Goal: Task Accomplishment & Management: Use online tool/utility

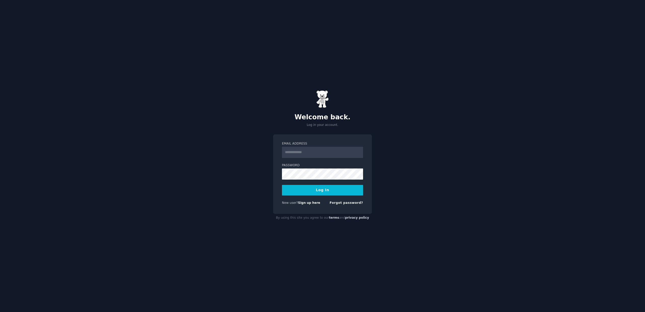
click at [0, 311] on nordpass-portal at bounding box center [0, 312] width 0 height 0
type input "**********"
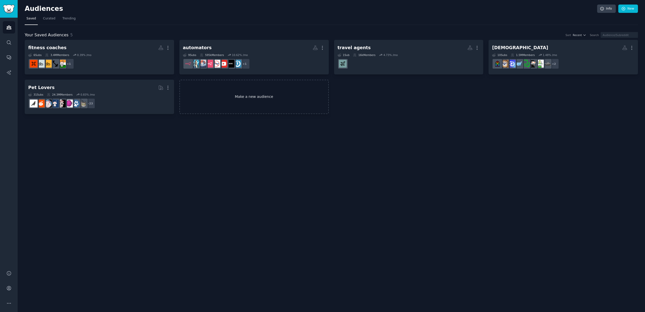
click at [256, 97] on link "Make a new audience" at bounding box center [253, 97] width 149 height 35
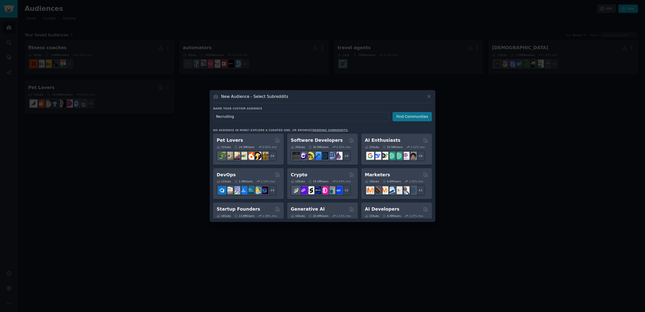
type input "Recruiting"
click at [412, 116] on button "Find Communities" at bounding box center [412, 116] width 39 height 9
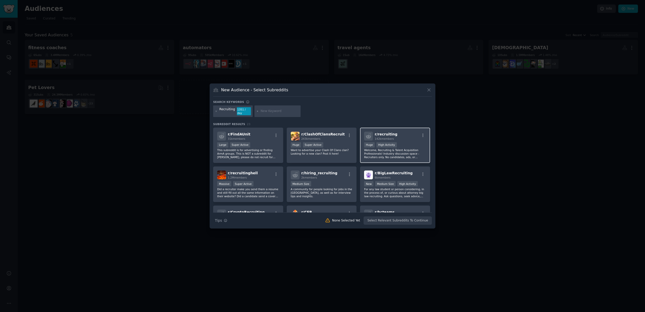
click at [409, 140] on div "r/ recruiting 142k members Huge High Activity Welcome, Recruiting & Talent Acqu…" at bounding box center [395, 146] width 70 height 36
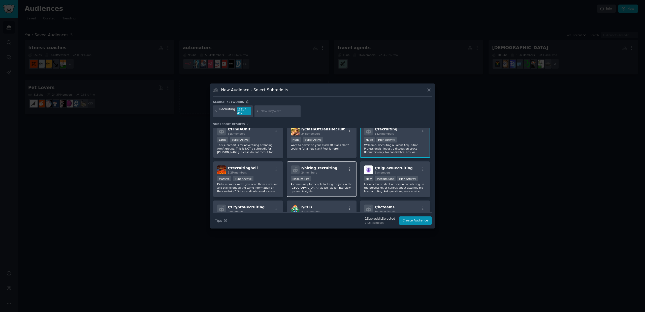
click at [322, 182] on p "A community for people looking for jobs in the US, as well as for interview tip…" at bounding box center [322, 187] width 62 height 11
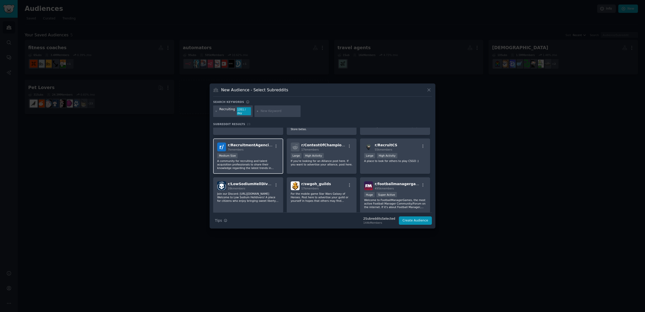
scroll to position [184, 0]
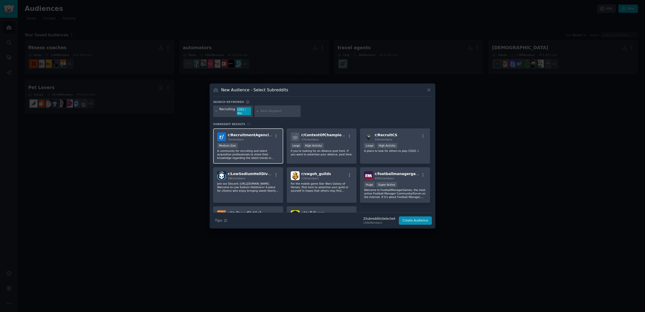
click at [245, 145] on div "Medium Size" at bounding box center [248, 146] width 62 height 6
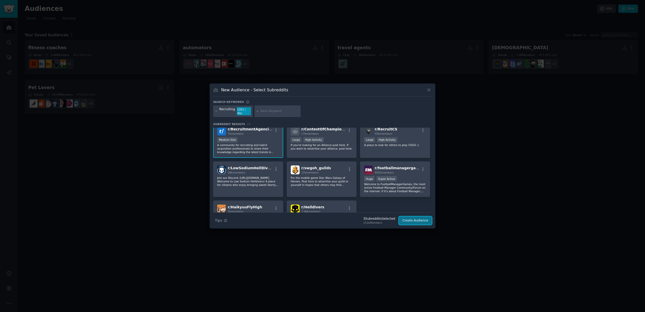
click at [416, 217] on button "Create Audience" at bounding box center [415, 220] width 33 height 9
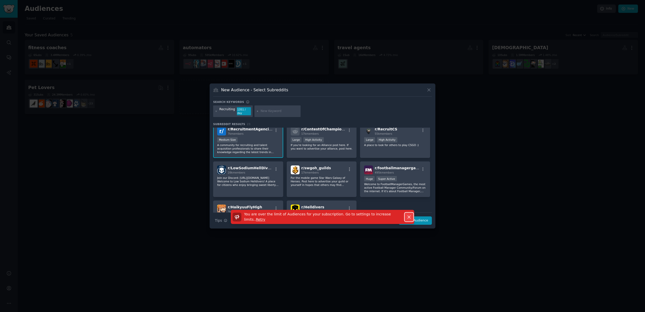
click at [406, 214] on icon "button" at bounding box center [408, 216] width 5 height 5
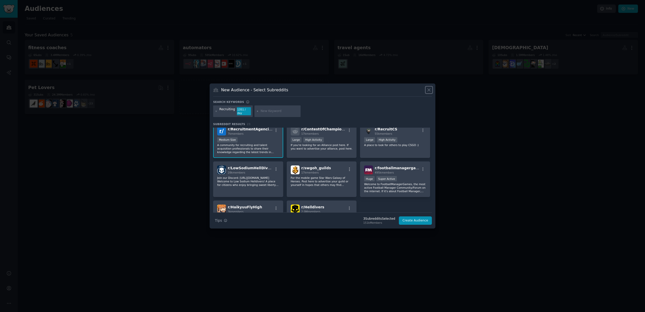
click at [427, 90] on icon at bounding box center [428, 89] width 5 height 5
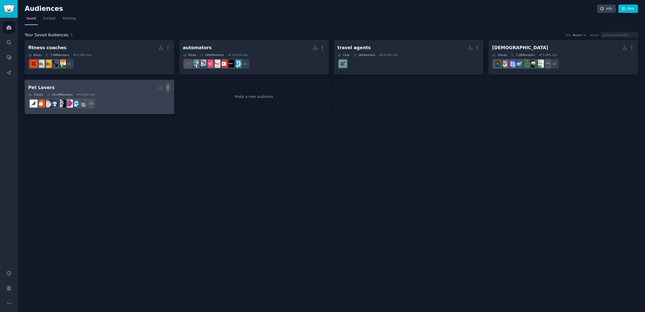
click at [168, 85] on icon "button" at bounding box center [167, 87] width 5 height 5
click at [151, 101] on div "Delete" at bounding box center [151, 98] width 24 height 11
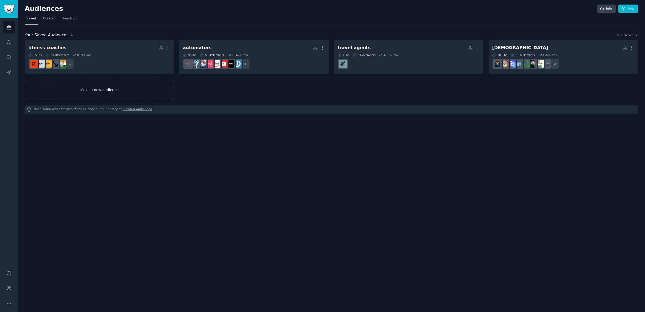
click at [120, 92] on link "Make a new audience" at bounding box center [99, 90] width 149 height 20
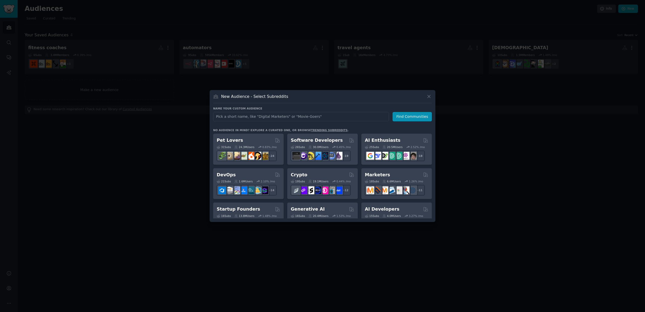
click at [299, 117] on input "text" at bounding box center [301, 116] width 176 height 9
type input "recruiters"
click at [409, 118] on button "Find Communities" at bounding box center [412, 116] width 39 height 9
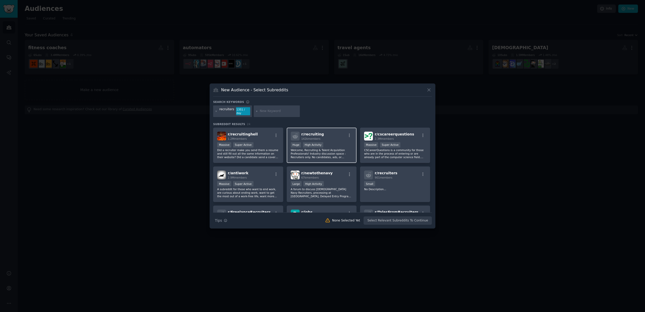
click at [328, 148] on p "Welcome, Recruiting & Talent Acquisition Professionals! Industry discussion spa…" at bounding box center [322, 153] width 62 height 11
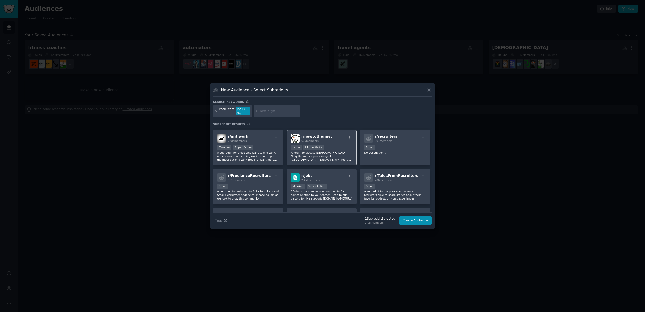
scroll to position [39, 0]
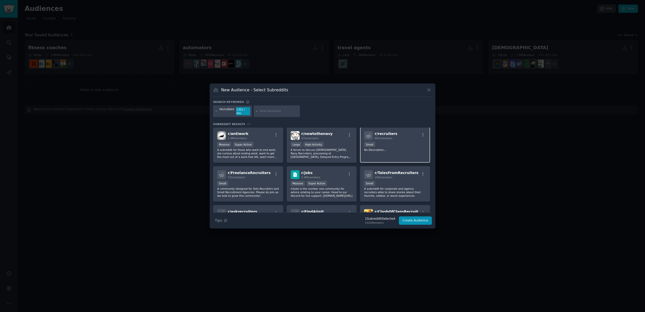
click at [383, 148] on p "No Description..." at bounding box center [395, 150] width 62 height 4
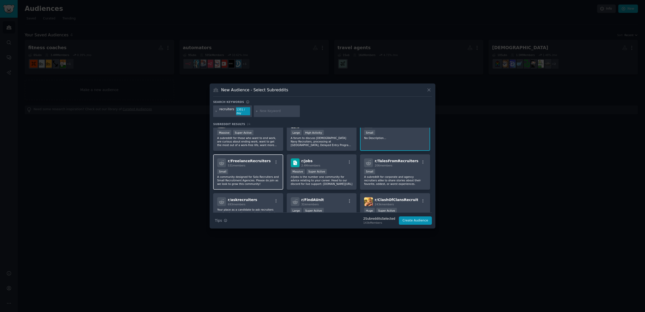
scroll to position [52, 0]
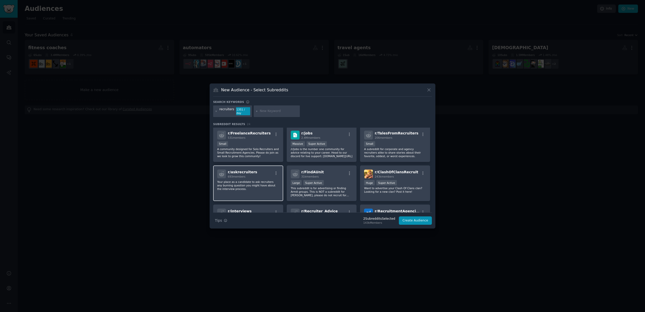
click at [252, 178] on div "r/ askrecruiters 693 members Your place as a candidate to ask recruiters any bu…" at bounding box center [248, 183] width 70 height 36
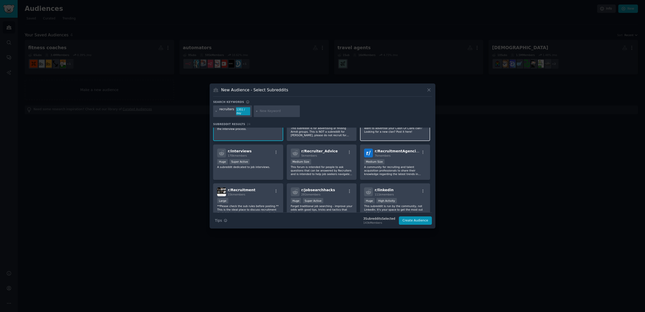
scroll to position [139, 0]
click at [406, 165] on p "A community for recruiting and talent acquisition professionals to share their …" at bounding box center [395, 170] width 62 height 11
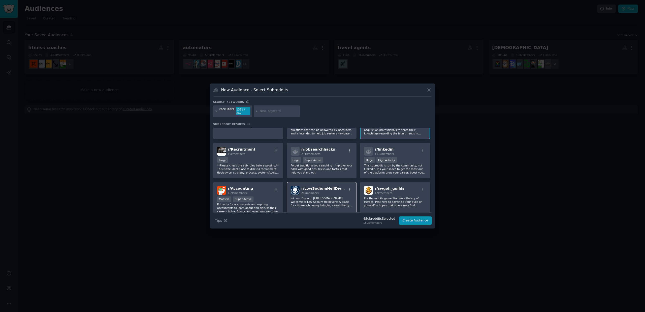
scroll to position [182, 0]
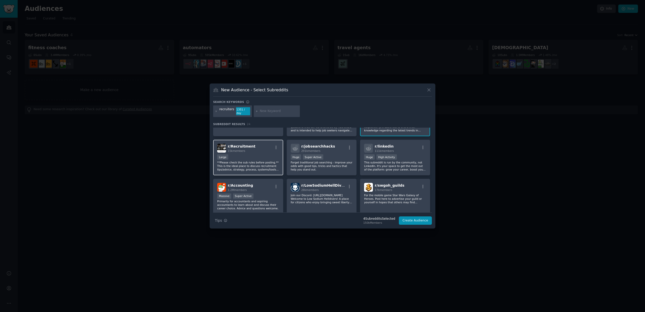
click at [253, 161] on p "**Please check the sub rules before posting.** This is the ideal place to discu…" at bounding box center [248, 166] width 62 height 11
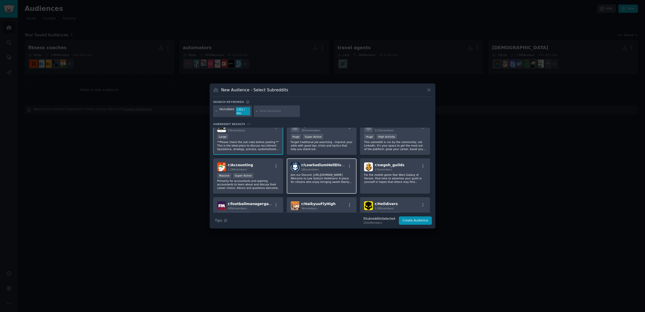
scroll to position [222, 0]
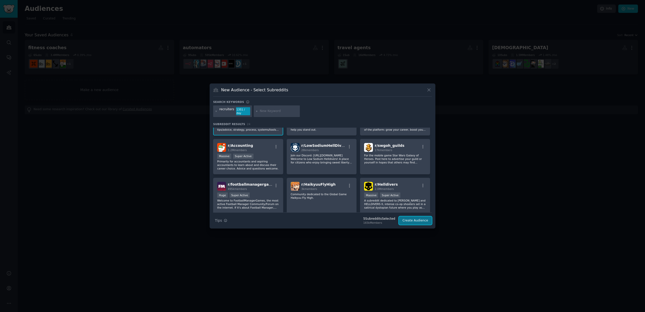
click at [415, 222] on button "Create Audience" at bounding box center [415, 220] width 33 height 9
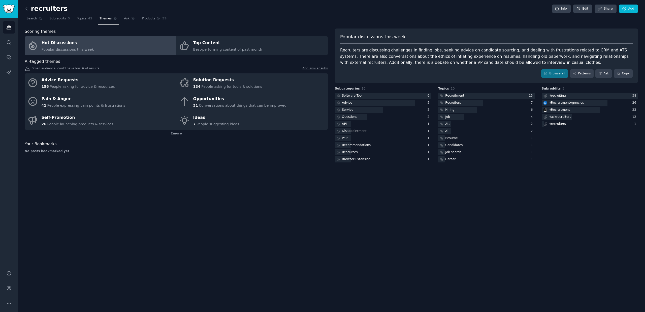
click at [578, 51] on div "Recruiters are discussing challenges in finding jobs, seeking advice on candida…" at bounding box center [486, 56] width 293 height 19
click at [617, 52] on div "Recruiters are discussing challenges in finding jobs, seeking advice on candida…" at bounding box center [486, 56] width 293 height 19
click at [367, 59] on div "Recruiters are discussing challenges in finding jobs, seeking advice on candida…" at bounding box center [486, 56] width 293 height 19
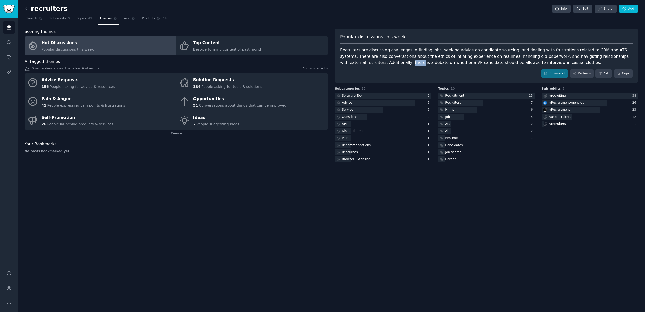
click at [367, 59] on div "Recruiters are discussing challenges in finding jobs, seeking advice on candida…" at bounding box center [486, 56] width 293 height 19
click at [405, 58] on div "Recruiters are discussing challenges in finding jobs, seeking advice on candida…" at bounding box center [486, 56] width 293 height 19
click at [426, 58] on div "Recruiters are discussing challenges in finding jobs, seeking advice on candida…" at bounding box center [486, 56] width 293 height 19
click at [450, 58] on div "Recruiters are discussing challenges in finding jobs, seeking advice on candida…" at bounding box center [486, 56] width 293 height 19
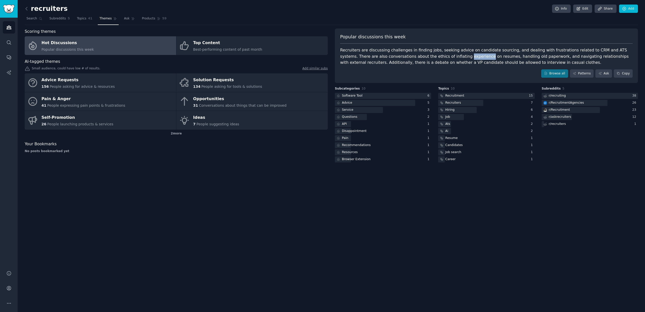
click at [450, 58] on div "Recruiters are discussing challenges in finding jobs, seeking advice on candida…" at bounding box center [486, 56] width 293 height 19
click at [475, 58] on div "Recruiters are discussing challenges in finding jobs, seeking advice on candida…" at bounding box center [486, 56] width 293 height 19
click at [519, 58] on div "Recruiters are discussing challenges in finding jobs, seeking advice on candida…" at bounding box center [486, 56] width 293 height 19
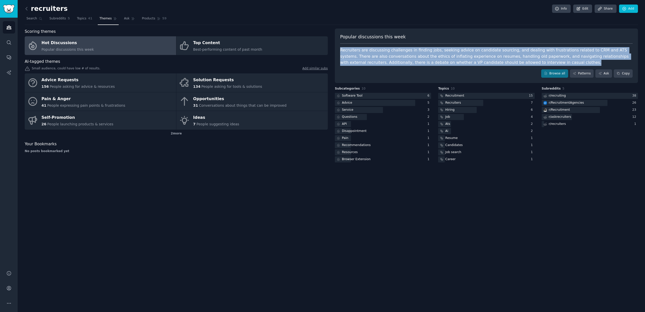
click at [519, 58] on div "Recruiters are discussing challenges in finding jobs, seeking advice on candida…" at bounding box center [486, 56] width 293 height 19
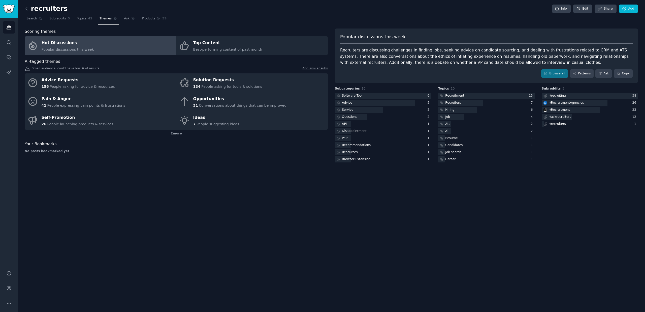
click at [563, 59] on div "Recruiters are discussing challenges in finding jobs, seeking advice on candida…" at bounding box center [486, 56] width 293 height 19
drag, startPoint x: 619, startPoint y: 57, endPoint x: 474, endPoint y: 56, distance: 144.4
click at [474, 56] on div "Recruiters are discussing challenges in finding jobs, seeking advice on candida…" at bounding box center [486, 56] width 293 height 19
click at [497, 57] on div "Recruiters are discussing challenges in finding jobs, seeking advice on candida…" at bounding box center [486, 56] width 293 height 19
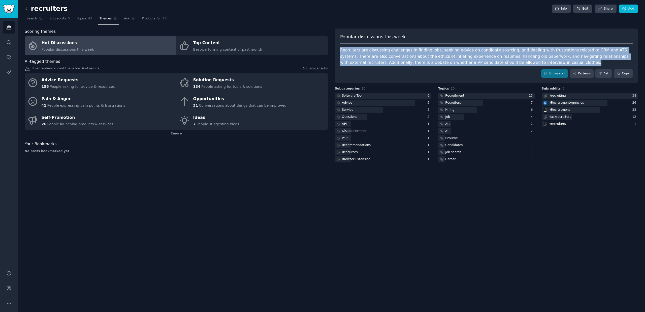
click at [497, 57] on div "Recruiters are discussing challenges in finding jobs, seeking advice on candida…" at bounding box center [486, 56] width 293 height 19
click at [519, 57] on div "Recruiters are discussing challenges in finding jobs, seeking advice on candida…" at bounding box center [486, 56] width 293 height 19
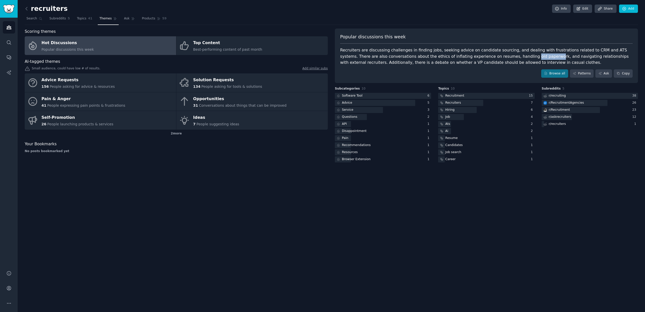
drag, startPoint x: 493, startPoint y: 56, endPoint x: 514, endPoint y: 58, distance: 21.2
click at [514, 58] on div "Recruiters are discussing challenges in finding jobs, seeking advice on candida…" at bounding box center [486, 56] width 293 height 19
drag, startPoint x: 529, startPoint y: 57, endPoint x: 613, endPoint y: 59, distance: 84.2
click at [613, 59] on div "Recruiters are discussing challenges in finding jobs, seeking advice on candida…" at bounding box center [486, 56] width 293 height 19
click at [346, 65] on div "Recruiters are discussing challenges in finding jobs, seeking advice on candida…" at bounding box center [486, 56] width 293 height 19
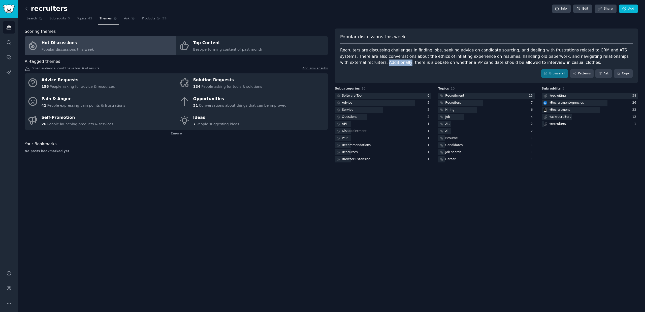
click at [346, 65] on div "Recruiters are discussing challenges in finding jobs, seeking advice on candida…" at bounding box center [486, 56] width 293 height 19
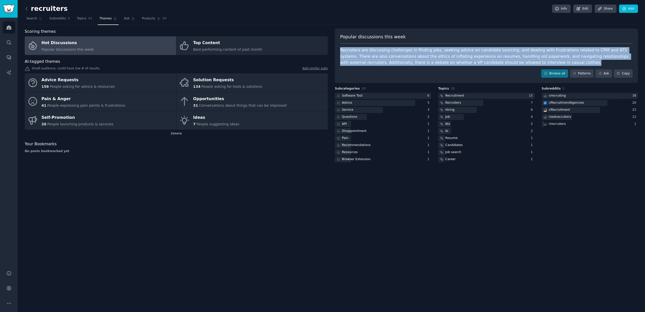
click at [346, 65] on div "Recruiters are discussing challenges in finding jobs, seeking advice on candida…" at bounding box center [486, 56] width 293 height 19
click at [357, 64] on div "Recruiters are discussing challenges in finding jobs, seeking advice on candida…" at bounding box center [486, 56] width 293 height 19
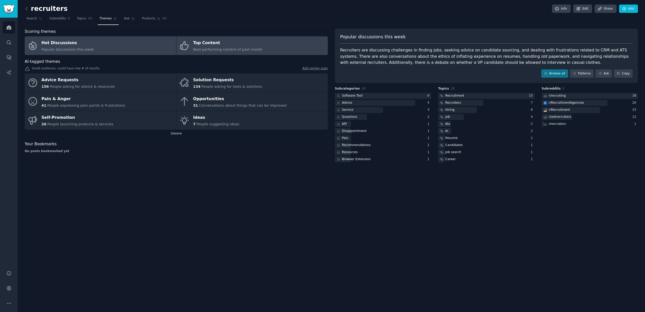
click at [213, 48] on span "Best-performing content of past month" at bounding box center [227, 49] width 69 height 4
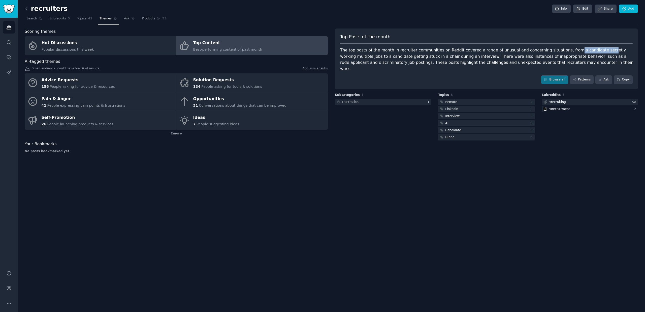
drag, startPoint x: 559, startPoint y: 51, endPoint x: 591, endPoint y: 51, distance: 32.0
click at [591, 51] on div "The top posts of the month in recruiter communities on Reddit covered a range o…" at bounding box center [486, 59] width 293 height 25
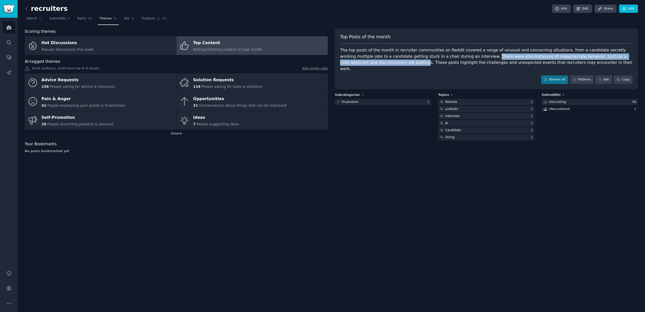
drag, startPoint x: 453, startPoint y: 55, endPoint x: 361, endPoint y: 64, distance: 92.9
click at [361, 64] on div "The top posts of the month in recruiter communities on Reddit covered a range o…" at bounding box center [486, 59] width 293 height 25
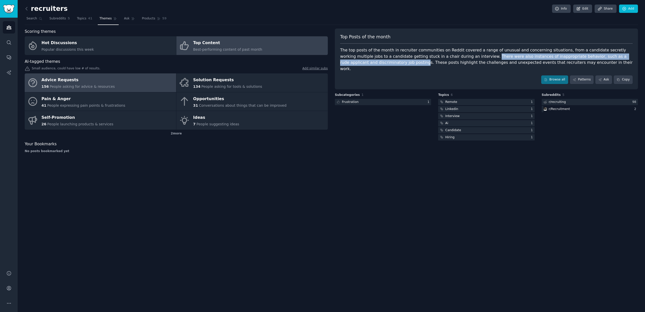
click at [101, 88] on span "People asking for advice & resources" at bounding box center [82, 86] width 65 height 4
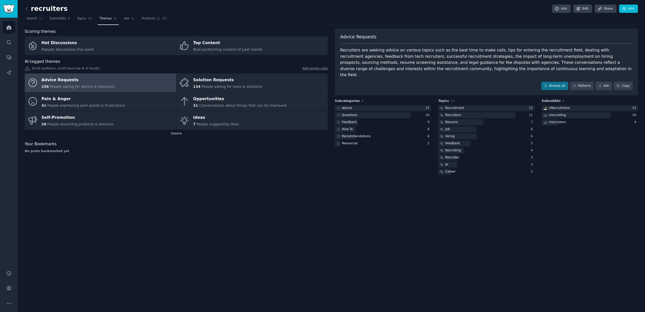
click at [350, 63] on div "Recruiters are seeking advice on various topics such as the best time to make c…" at bounding box center [486, 62] width 293 height 31
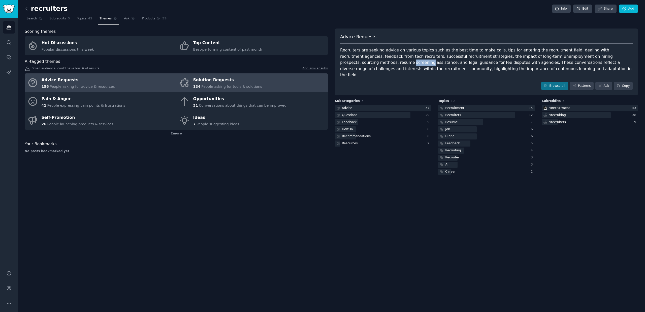
click at [205, 84] on span "People asking for tools & solutions" at bounding box center [231, 86] width 61 height 4
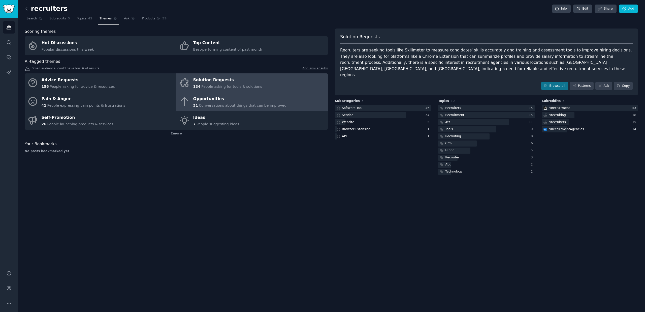
click at [275, 103] on div "Opportunities 31 Conversations about things that can be improved" at bounding box center [239, 101] width 93 height 13
